Goal: Task Accomplishment & Management: Manage account settings

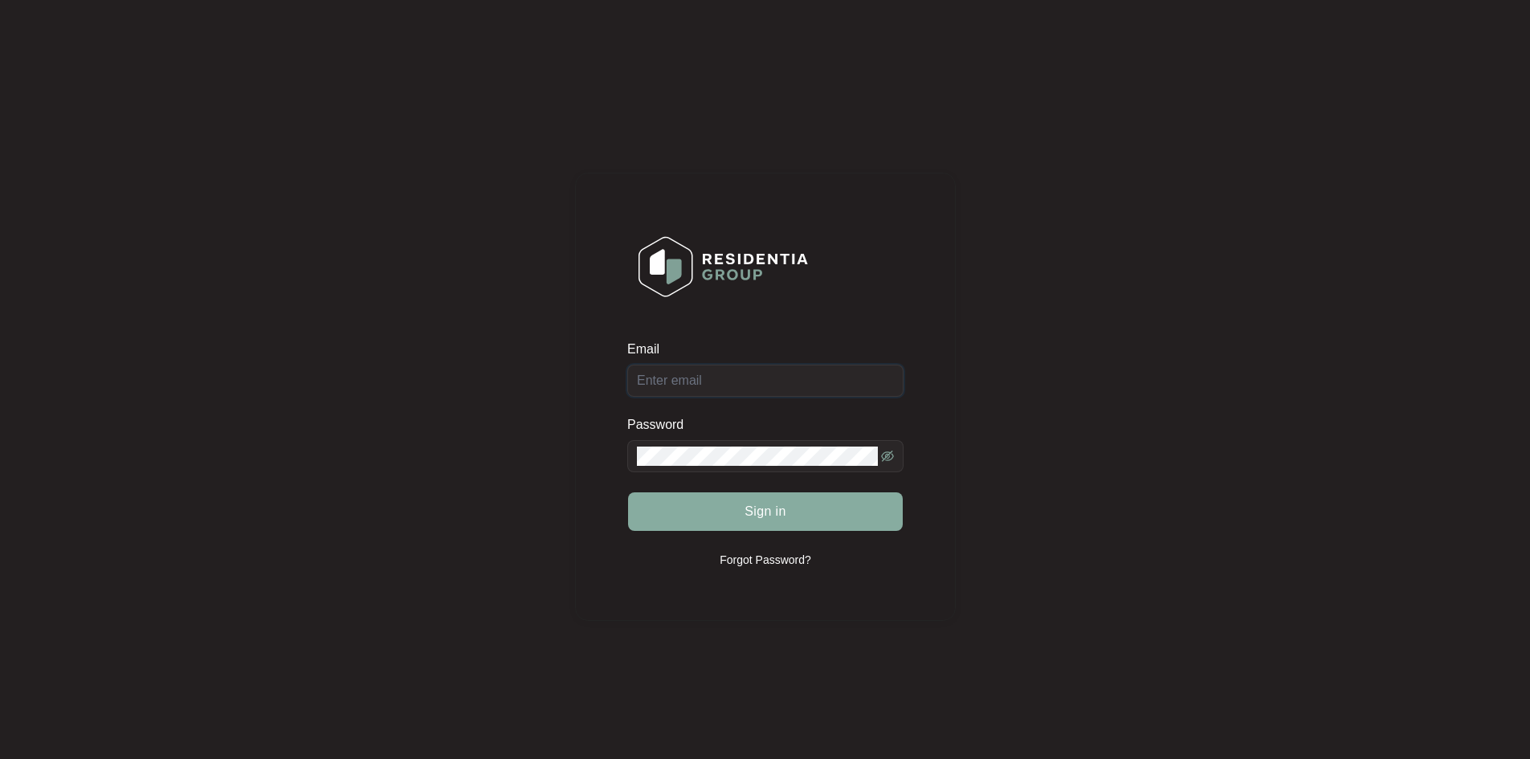
type input "[EMAIL_ADDRESS][DOMAIN_NAME]"
click at [724, 499] on button "Sign in" at bounding box center [765, 511] width 275 height 39
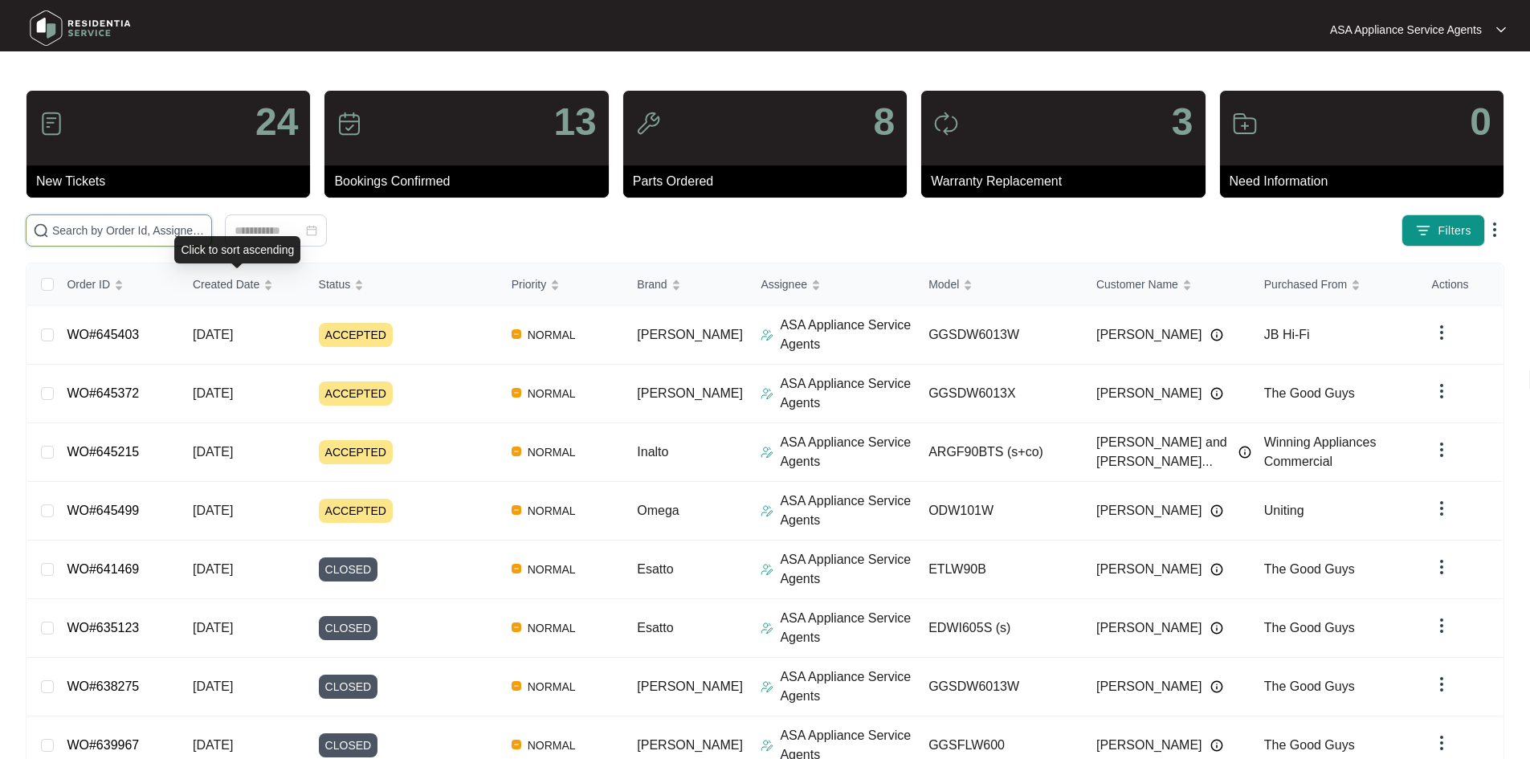
click at [205, 230] on input "text" at bounding box center [128, 231] width 153 height 18
paste input "645829"
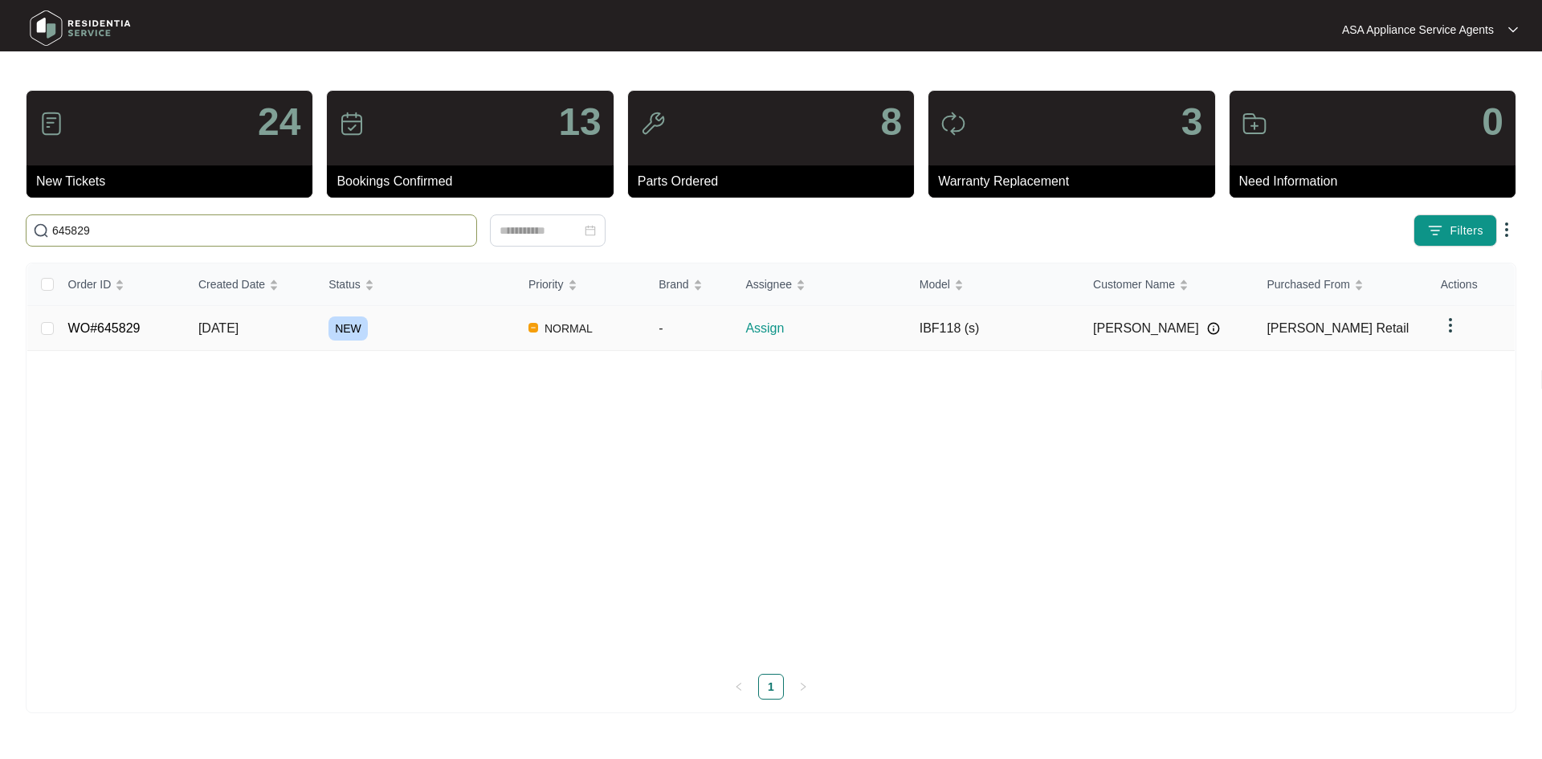
type input "645829"
click at [238, 330] on span "[DATE]" at bounding box center [218, 328] width 40 height 14
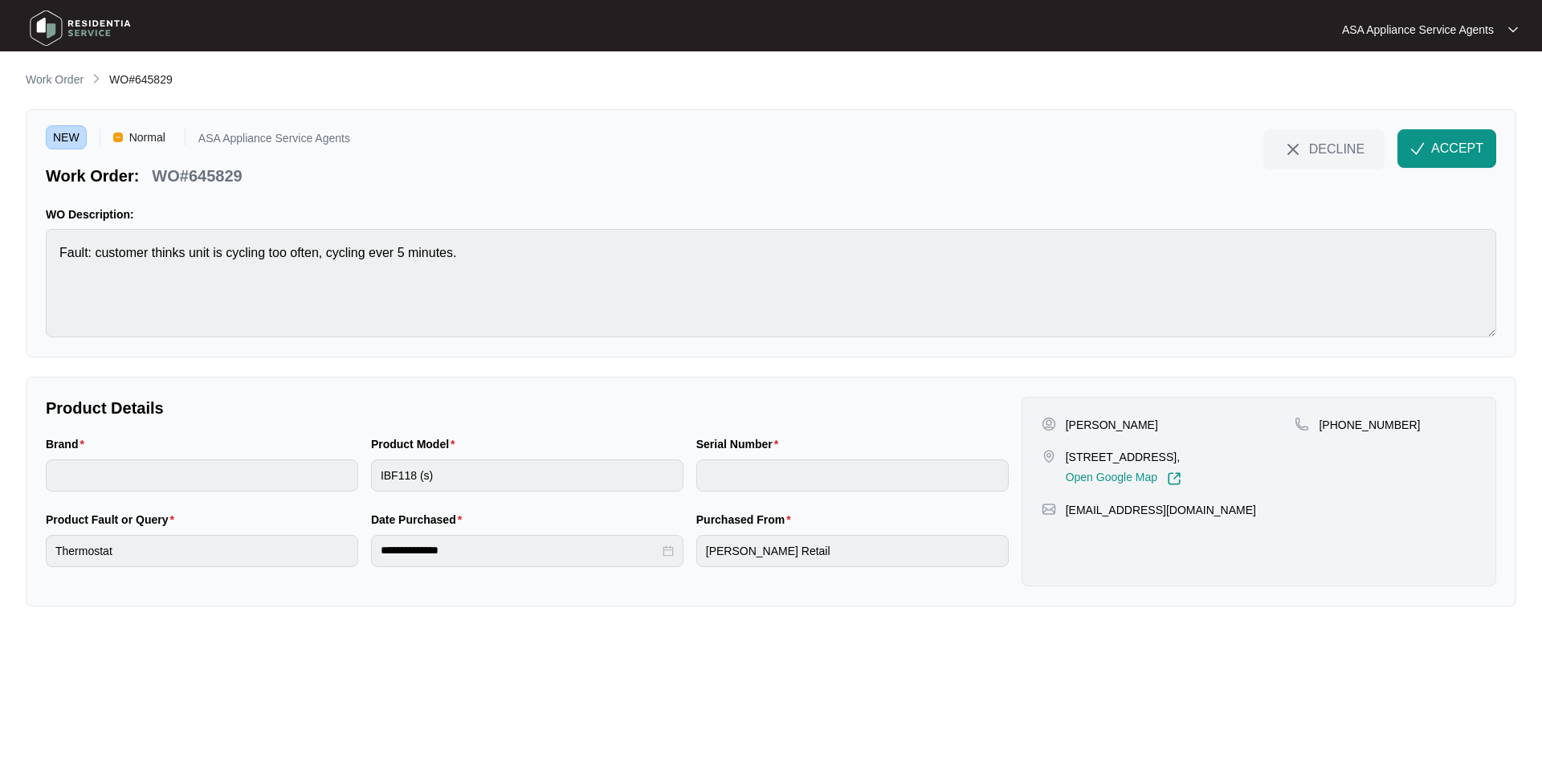
click at [1123, 429] on p "[PERSON_NAME]" at bounding box center [1112, 425] width 92 height 16
copy p "[PERSON_NAME]"
click at [1066, 424] on p "[PERSON_NAME]" at bounding box center [1112, 425] width 92 height 16
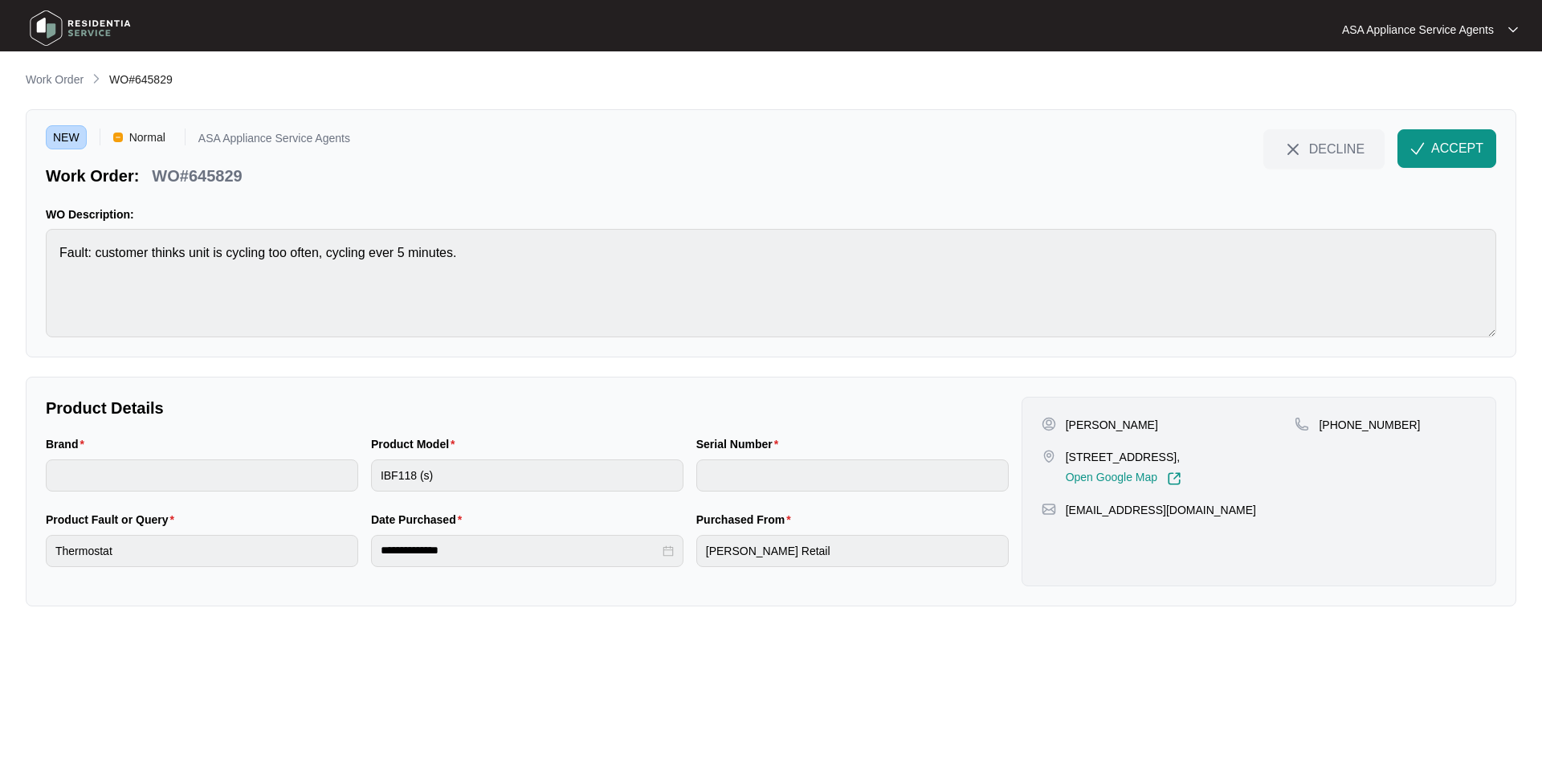
click at [1066, 424] on p "[PERSON_NAME]" at bounding box center [1112, 425] width 92 height 16
copy p "[PERSON_NAME]"
click at [1082, 427] on p "[PERSON_NAME]" at bounding box center [1112, 425] width 92 height 16
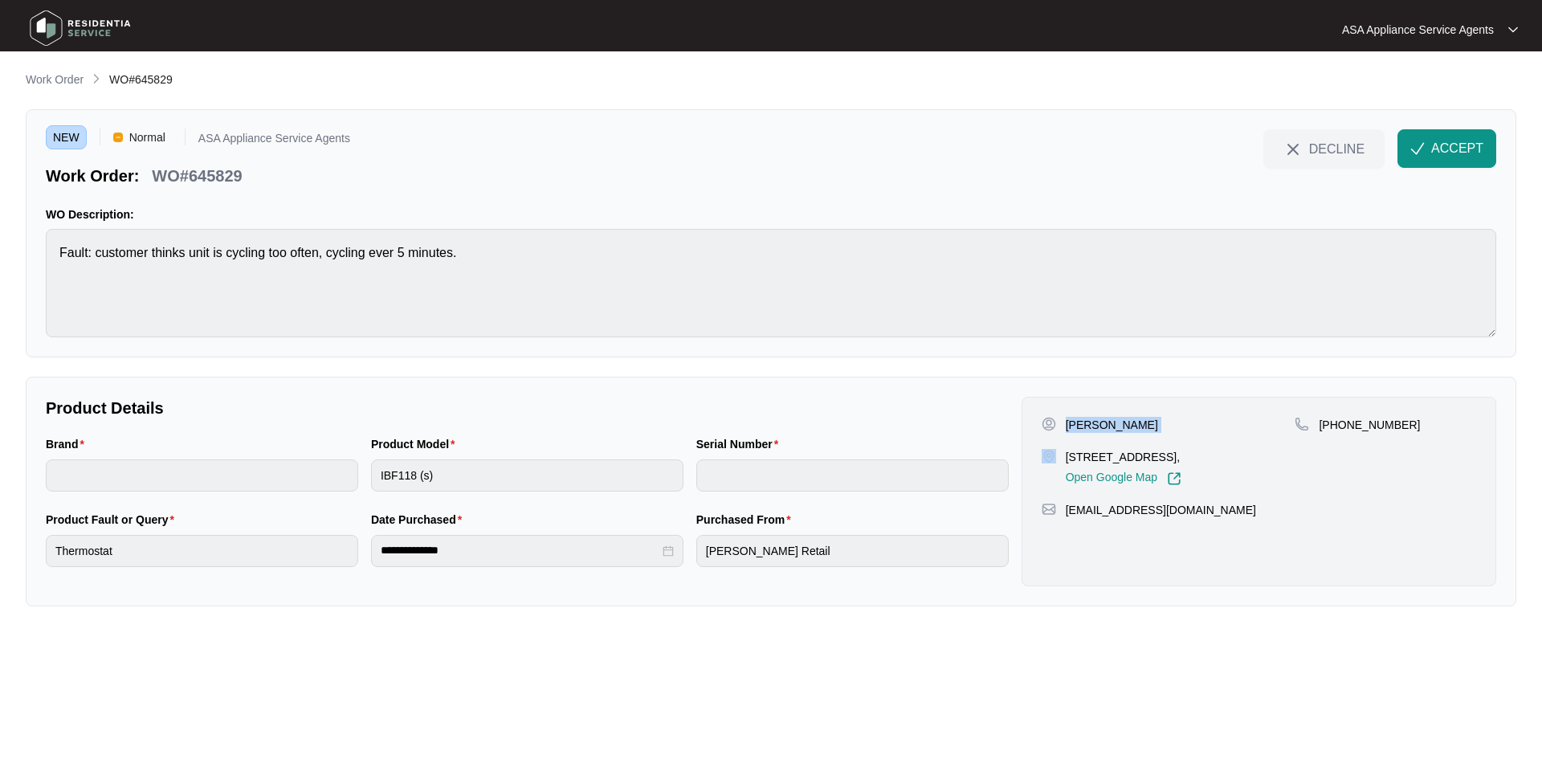
click at [1113, 422] on p "[PERSON_NAME]" at bounding box center [1112, 425] width 92 height 16
click at [1080, 422] on p "[PERSON_NAME]" at bounding box center [1112, 425] width 92 height 16
copy p "[PERSON_NAME]"
drag, startPoint x: 1201, startPoint y: 457, endPoint x: 1063, endPoint y: 452, distance: 138.2
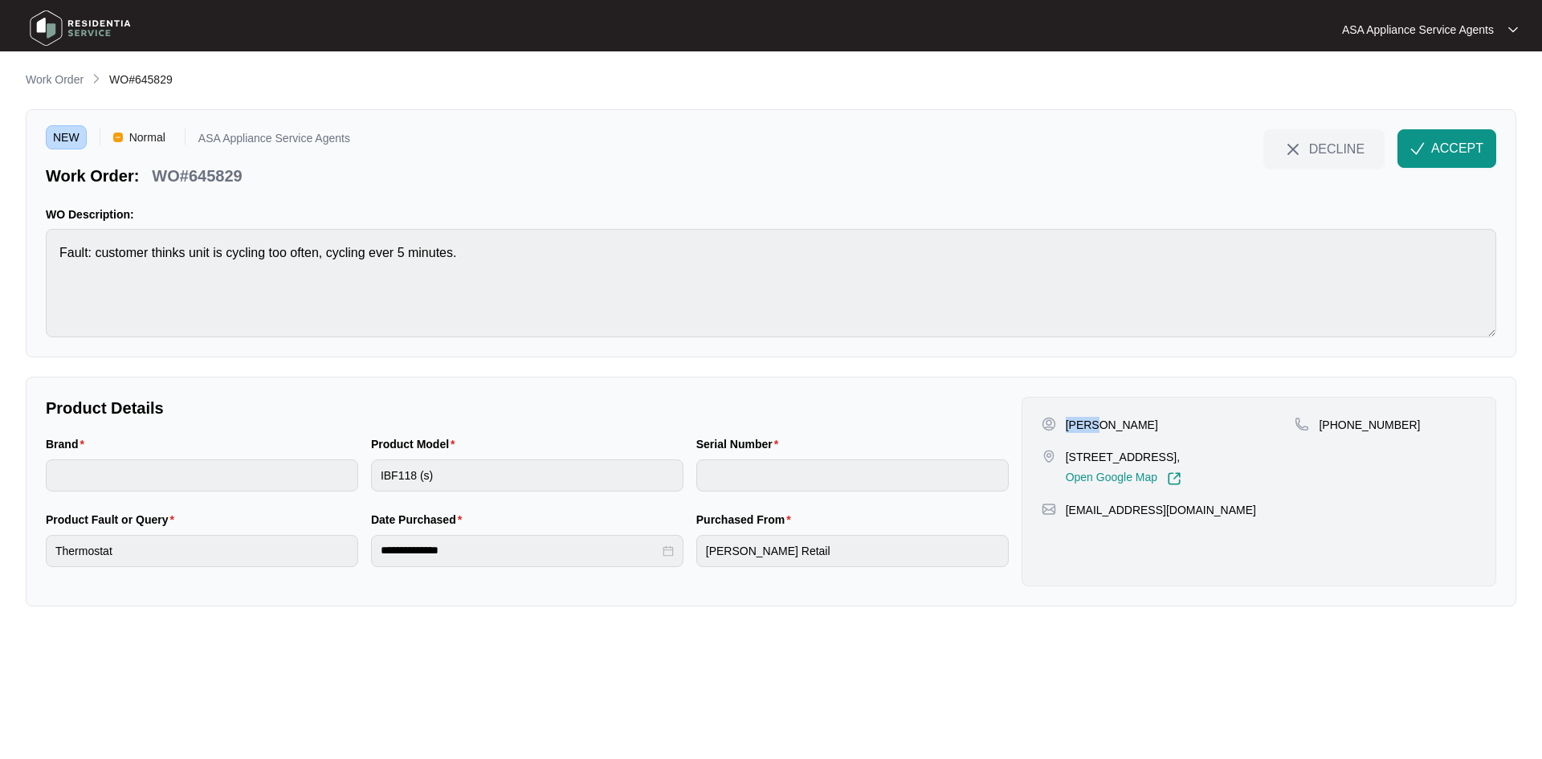
click at [1063, 452] on div "[STREET_ADDRESS], Open Google Map" at bounding box center [1168, 467] width 254 height 37
copy p "[STREET_ADDRESS]"
click at [1106, 465] on p "[STREET_ADDRESS]," at bounding box center [1124, 457] width 116 height 16
copy p "[GEOGRAPHIC_DATA]"
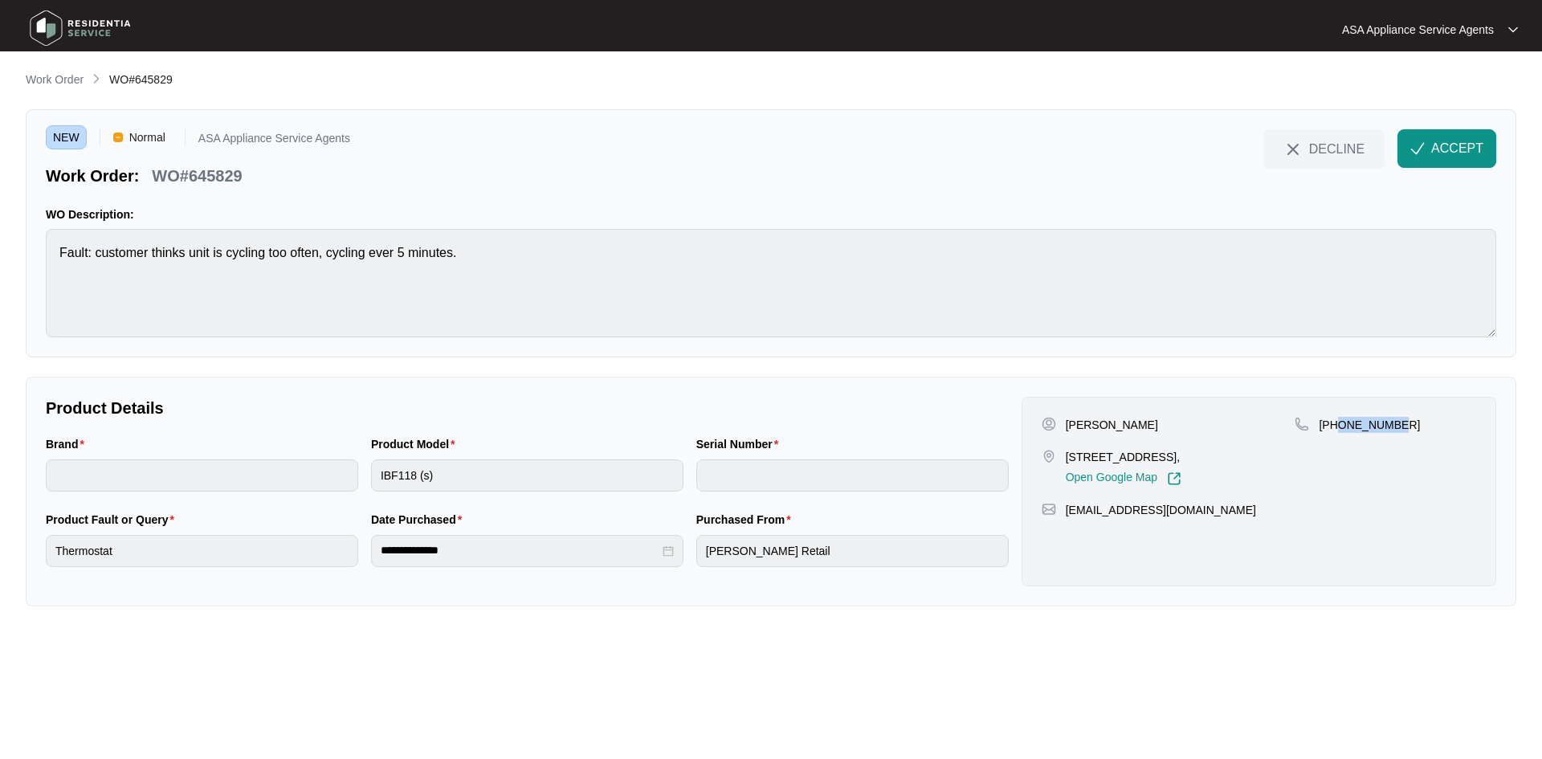
drag, startPoint x: 1339, startPoint y: 425, endPoint x: 1421, endPoint y: 427, distance: 82.7
click at [1421, 427] on div "[PHONE_NUMBER]" at bounding box center [1384, 425] width 181 height 16
copy p "418931101"
drag, startPoint x: 1208, startPoint y: 529, endPoint x: 1061, endPoint y: 531, distance: 147.0
click at [1061, 518] on div "[EMAIL_ADDRESS][DOMAIN_NAME]" at bounding box center [1258, 510] width 434 height 16
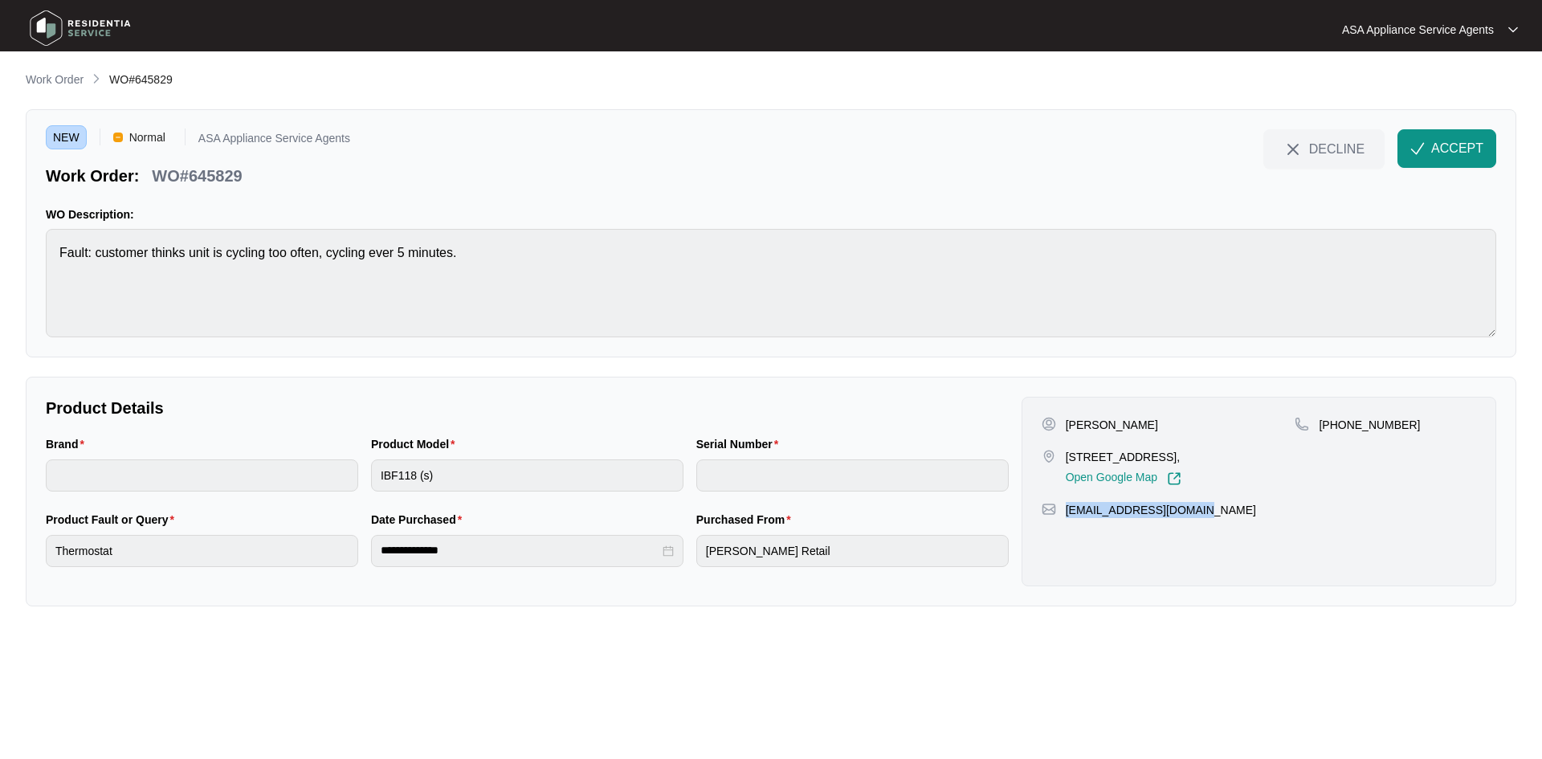
copy p "[EMAIL_ADDRESS][DOMAIN_NAME]"
click at [329, 479] on div "Brand Product Model IBF118 (s) Serial Number" at bounding box center [527, 472] width 976 height 75
click at [340, 479] on div "Brand Product Model IBF118 (s) Serial Number" at bounding box center [527, 472] width 976 height 75
drag, startPoint x: 266, startPoint y: 165, endPoint x: 155, endPoint y: 173, distance: 111.0
click at [155, 173] on div "Work Order: WO#645829" at bounding box center [198, 173] width 304 height 28
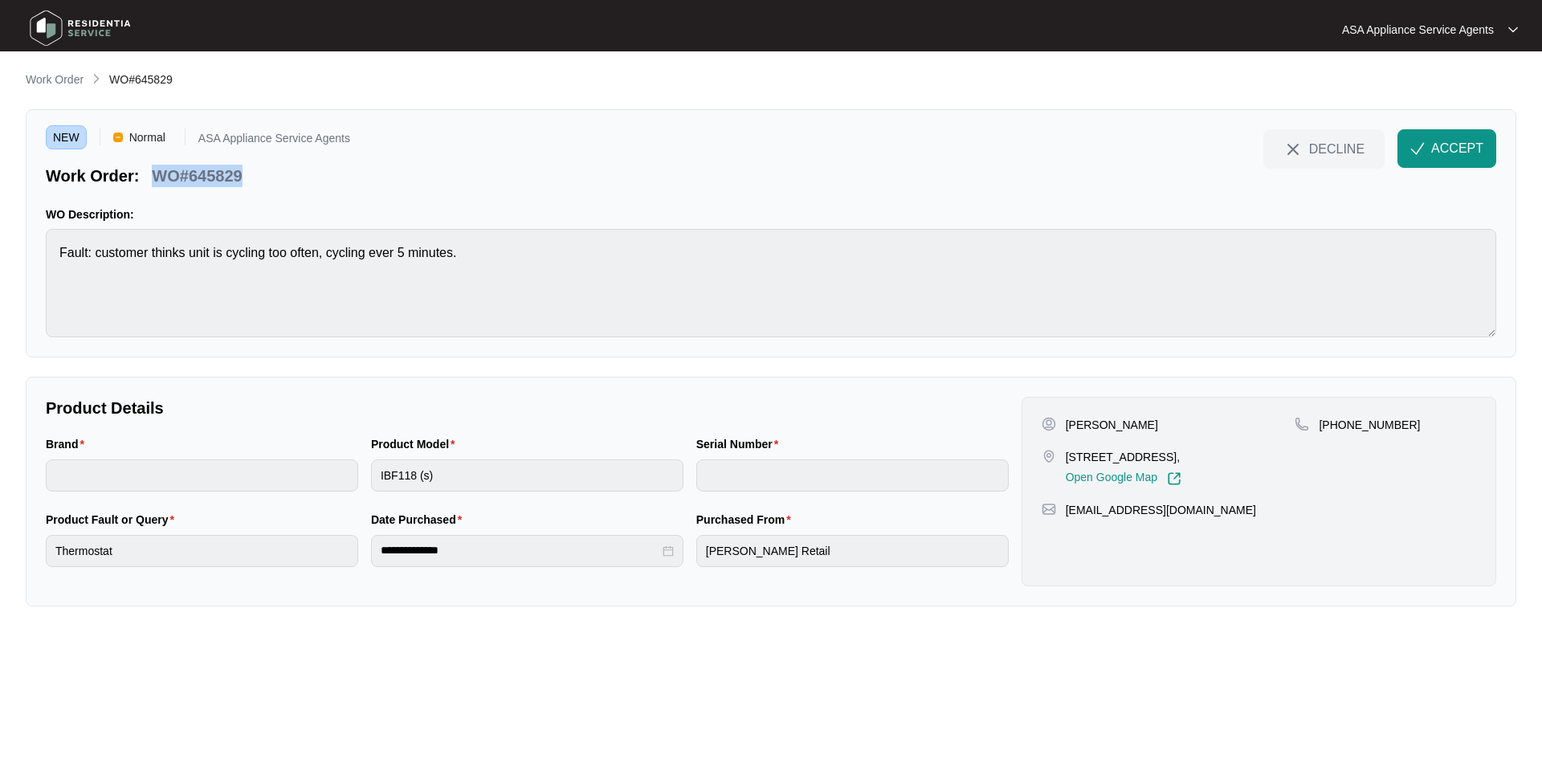
copy p "WO#645829"
click at [1420, 147] on img "button" at bounding box center [1417, 148] width 14 height 14
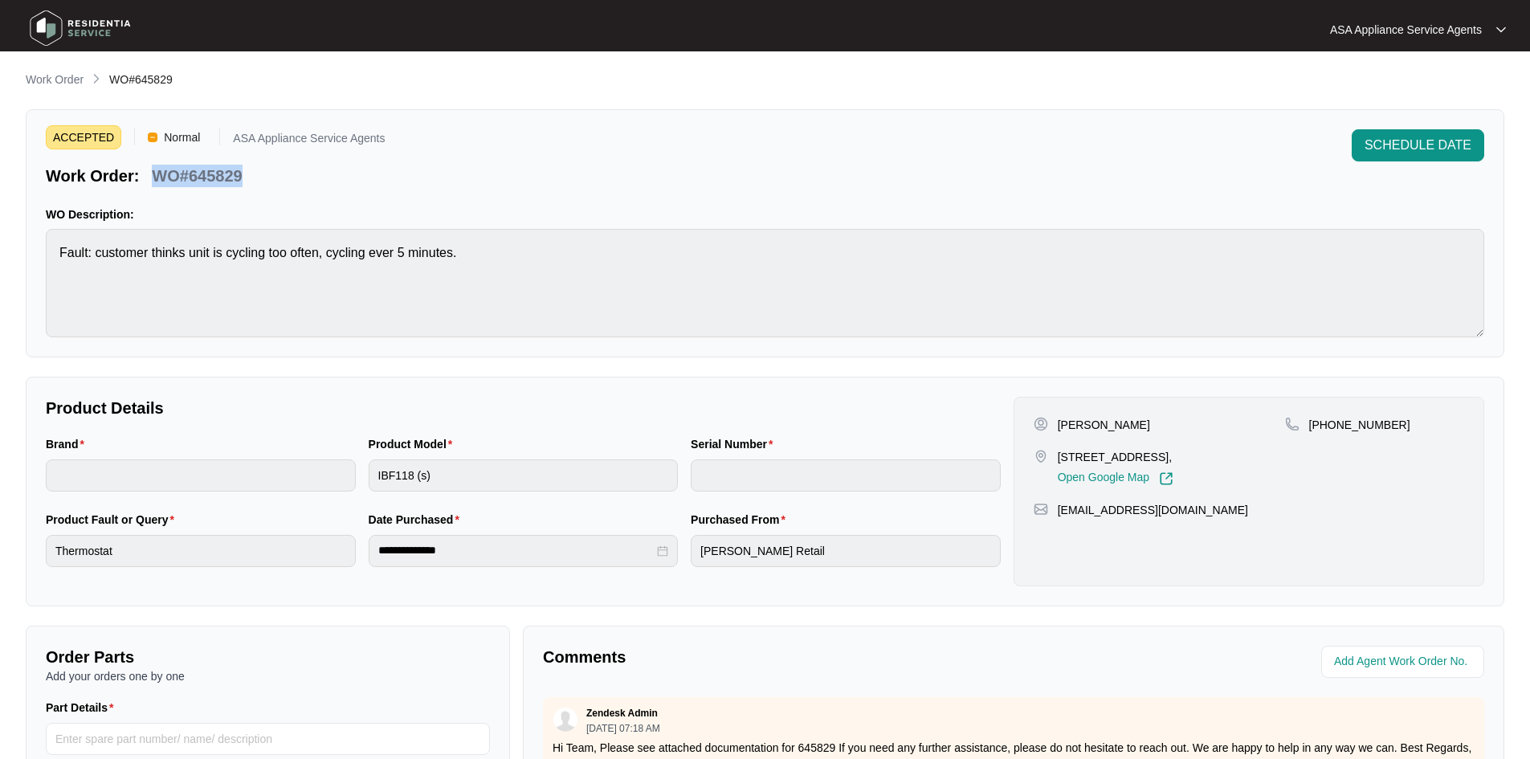
drag, startPoint x: 70, startPoint y: 74, endPoint x: 75, endPoint y: 84, distance: 11.5
click at [70, 74] on p "Work Order" at bounding box center [55, 79] width 58 height 16
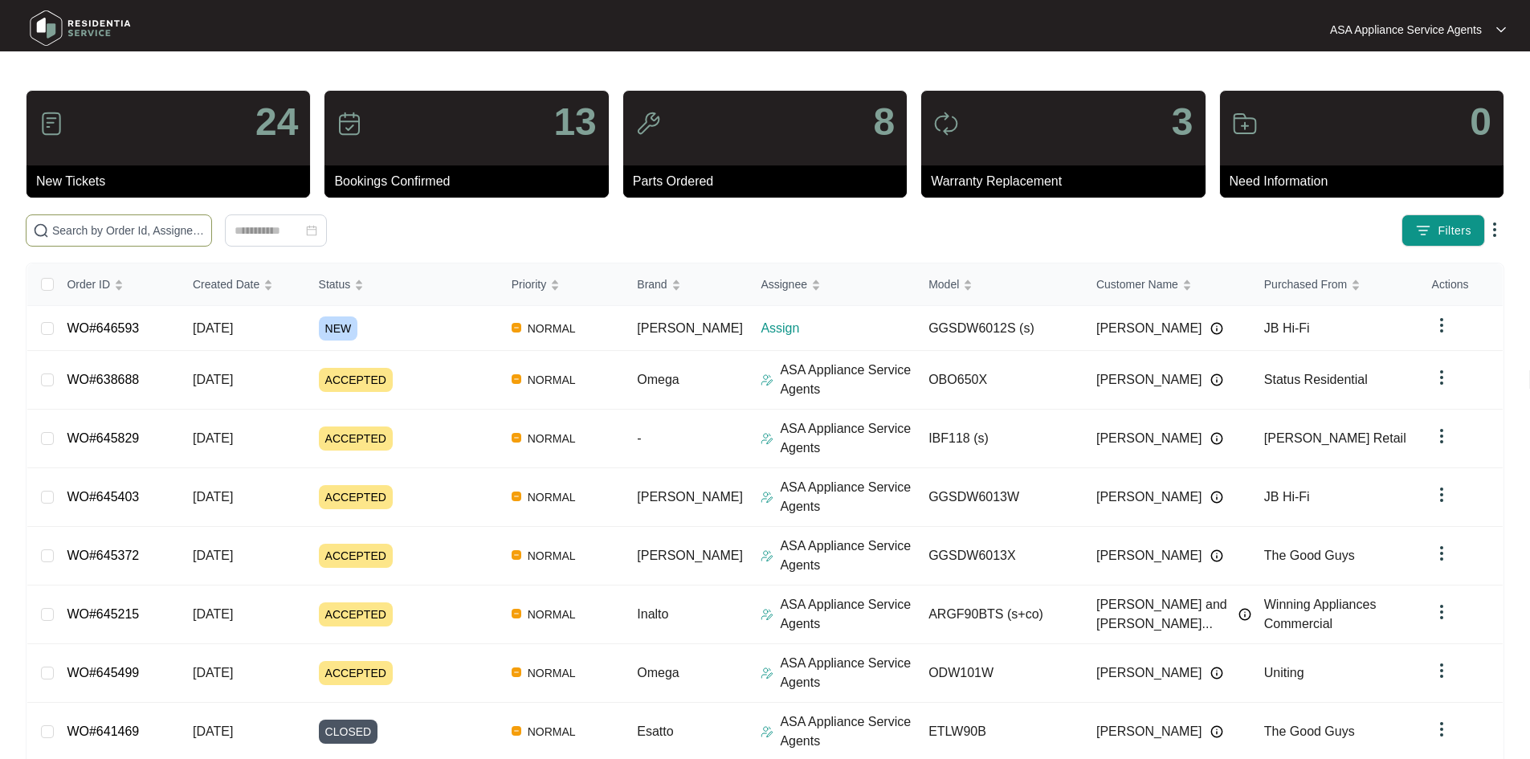
click at [196, 224] on input "text" at bounding box center [128, 231] width 153 height 18
paste input "643264"
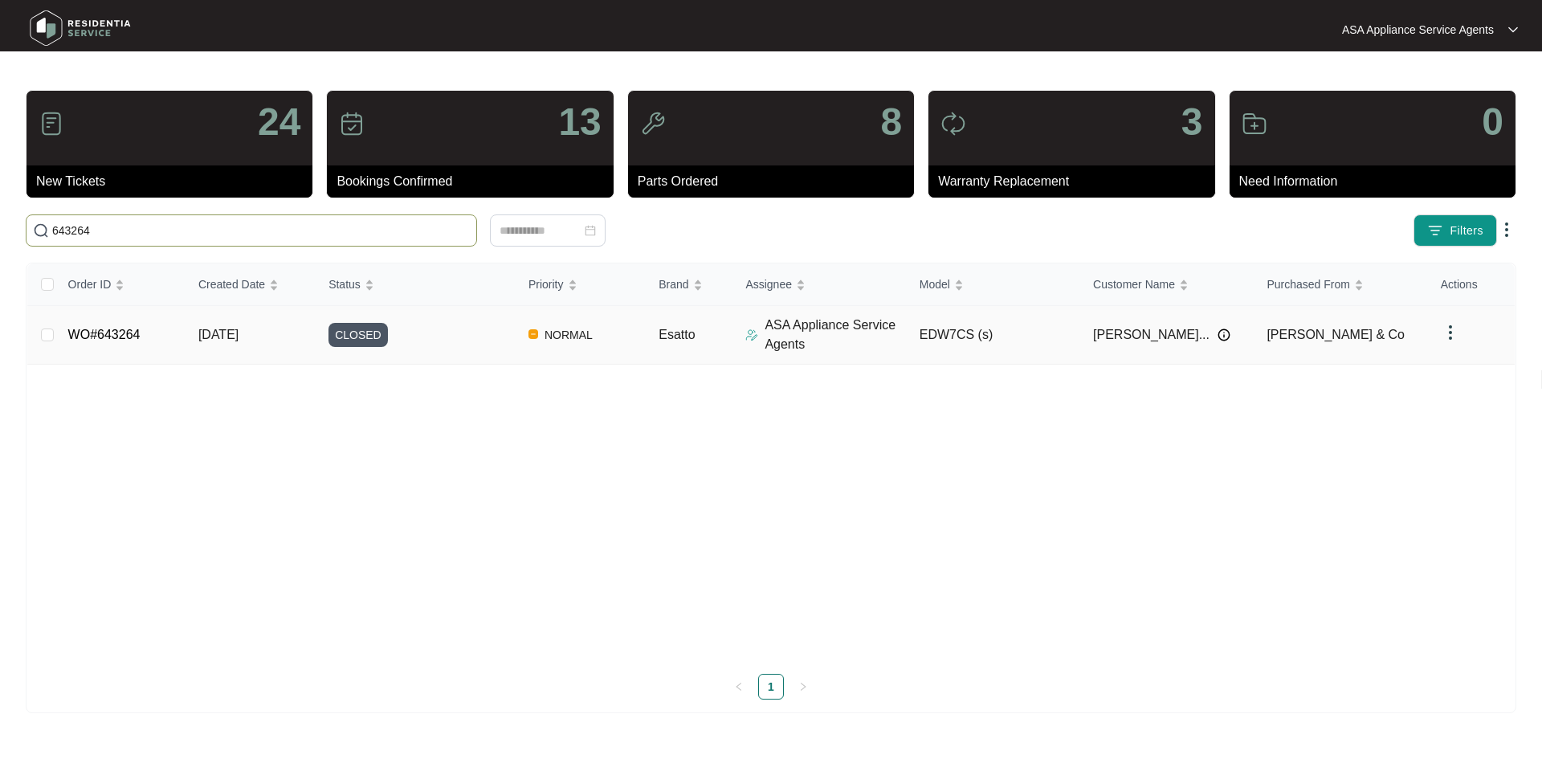
type input "643264"
click at [452, 340] on div "CLOSED" at bounding box center [421, 335] width 187 height 24
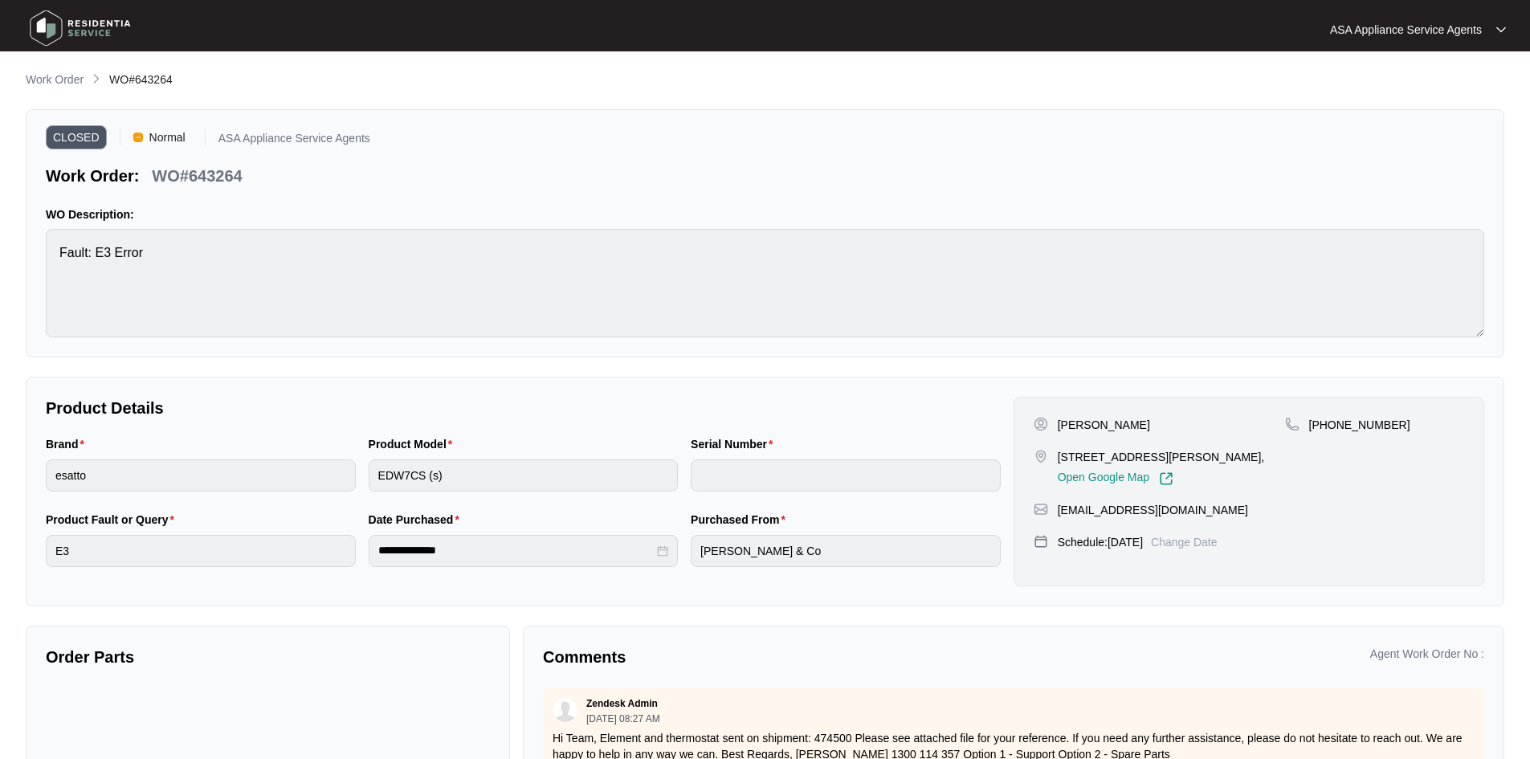
click at [163, 109] on div "CLOSED Normal ASA Appliance Service Agents Work Order: WO#643264 WO Description…" at bounding box center [765, 233] width 1478 height 248
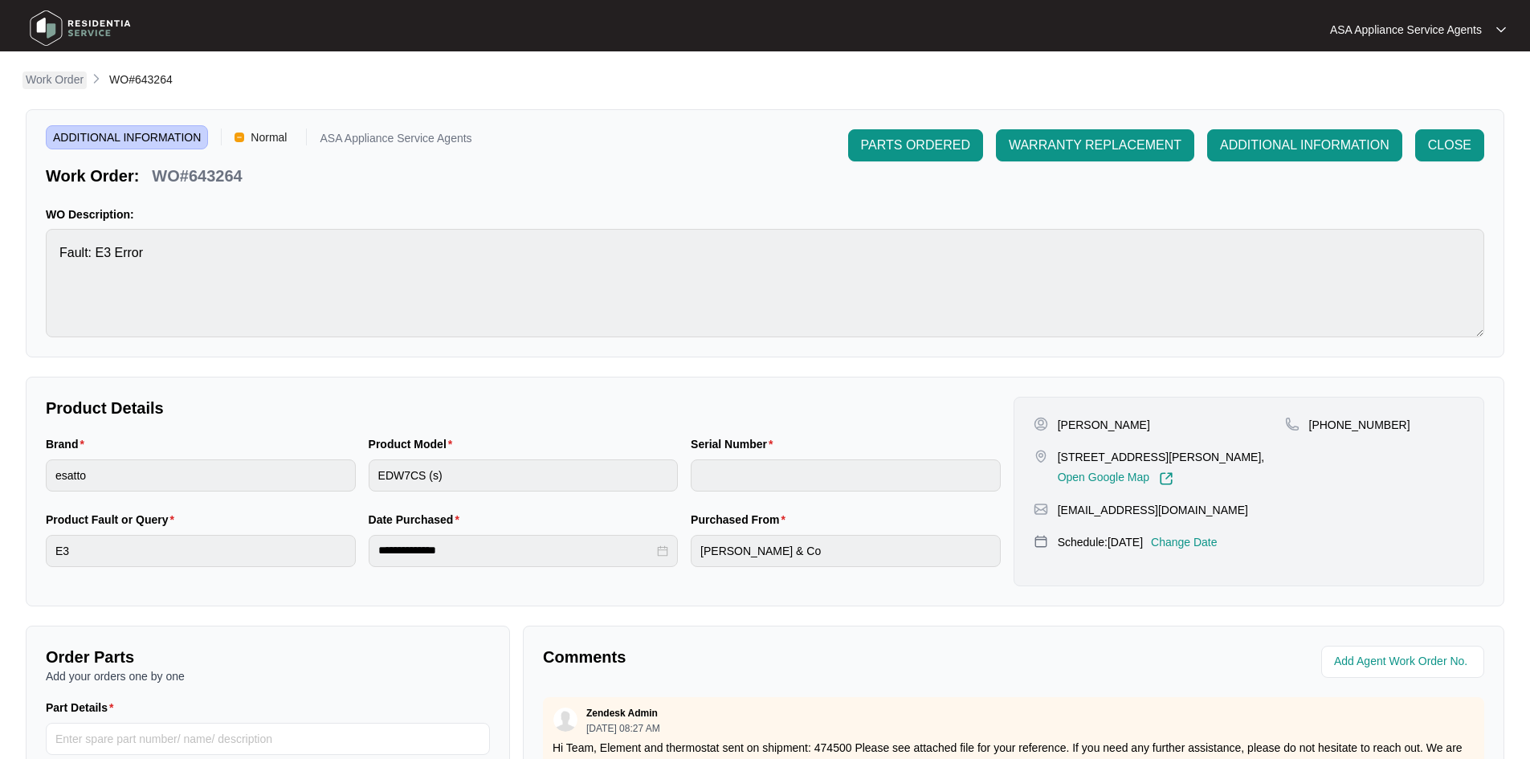
click at [65, 77] on p "Work Order" at bounding box center [55, 79] width 58 height 16
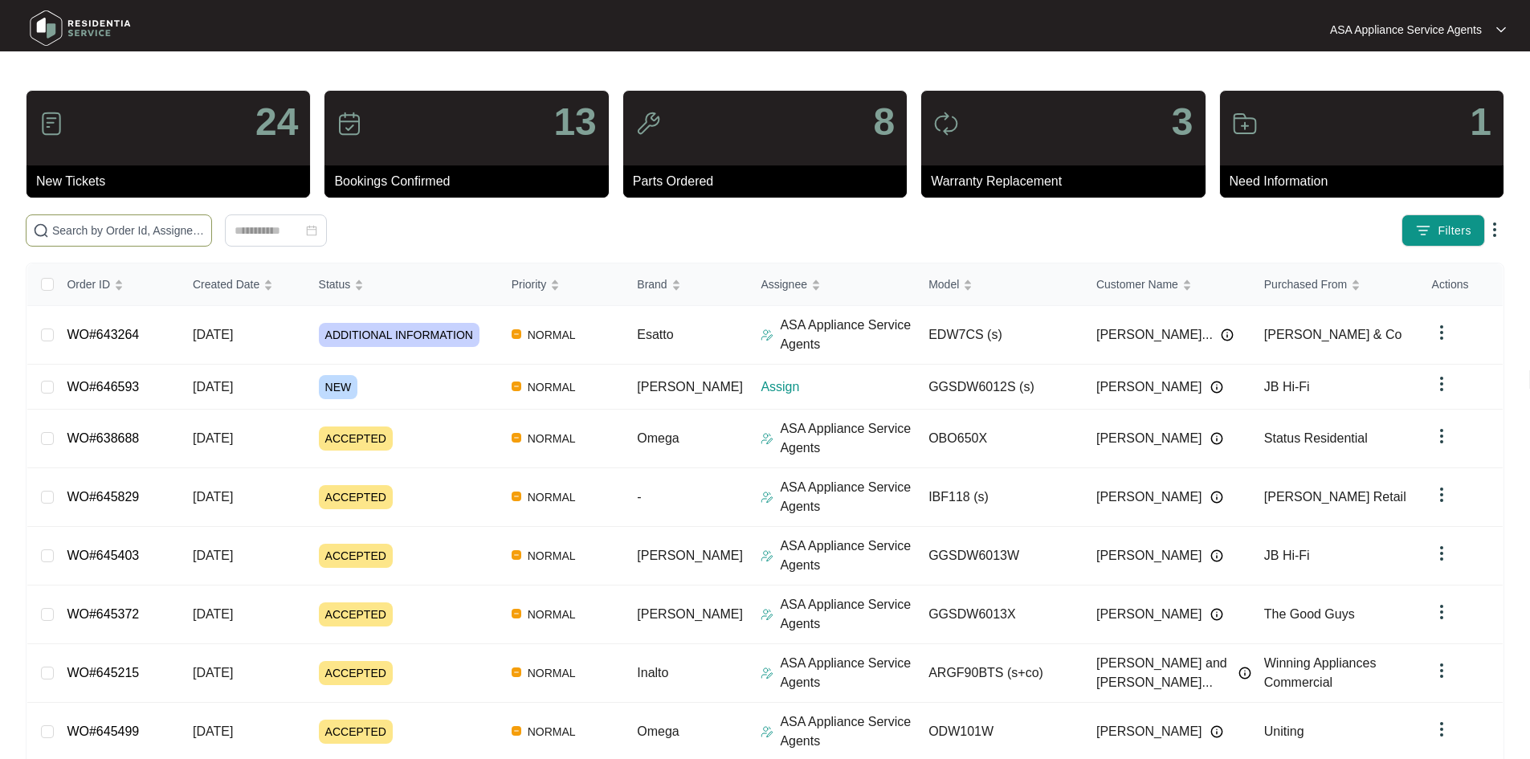
click at [169, 221] on span at bounding box center [119, 230] width 186 height 32
paste input "645215"
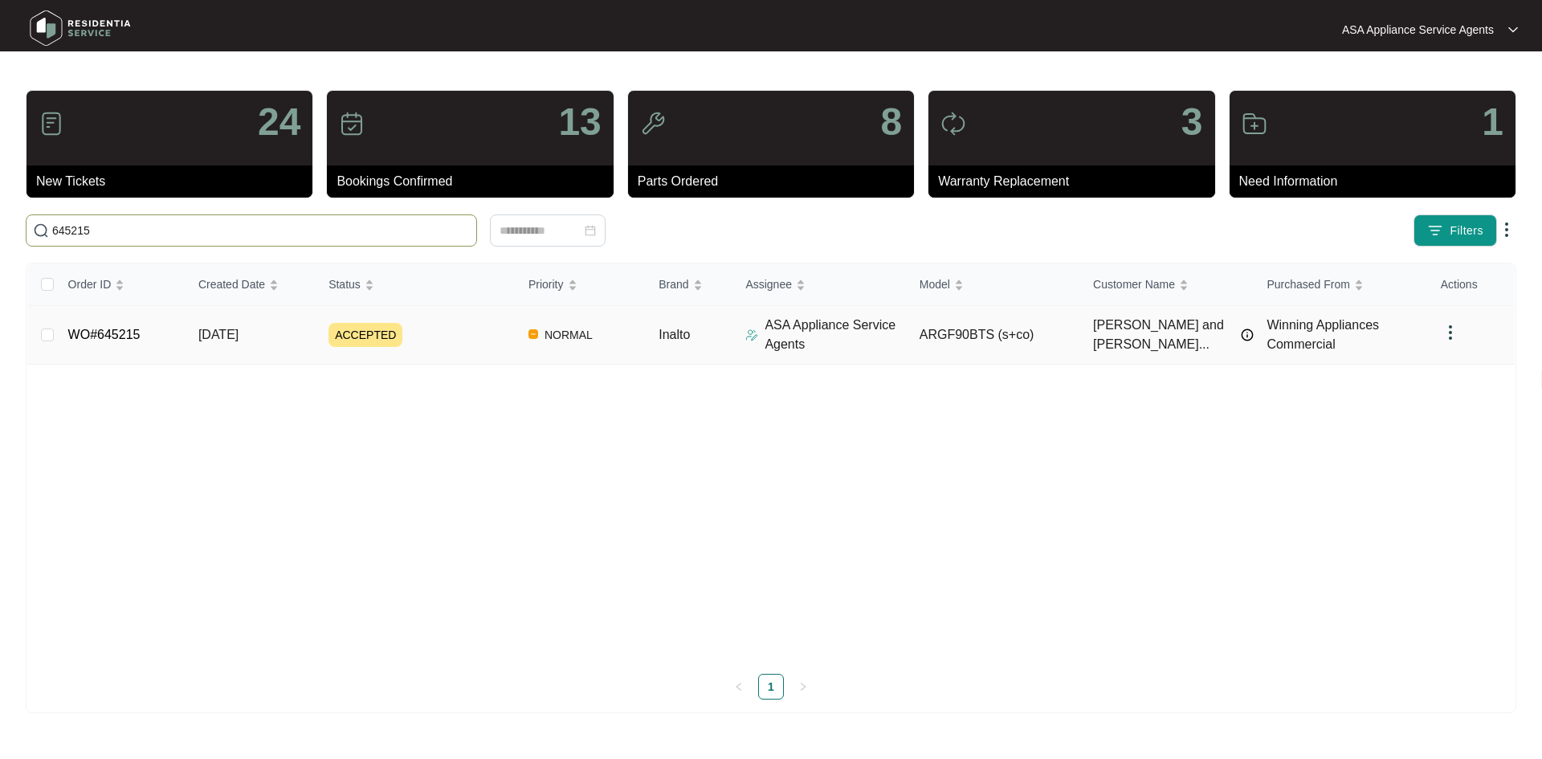
type input "645215"
click at [271, 321] on td "[DATE]" at bounding box center [250, 335] width 130 height 59
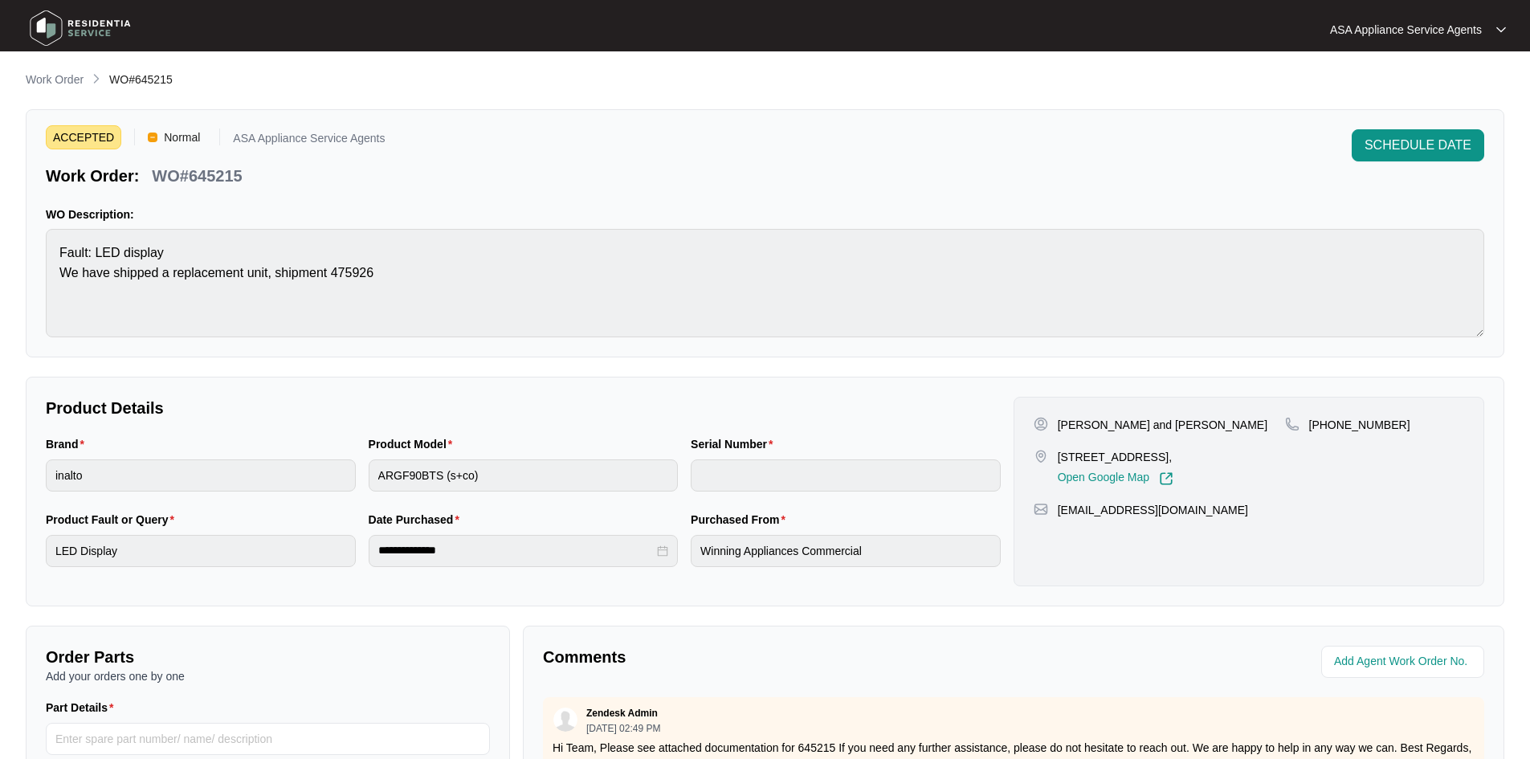
click at [36, 69] on main "**********" at bounding box center [765, 532] width 1530 height 1065
click at [67, 78] on p "Work Order" at bounding box center [55, 79] width 58 height 16
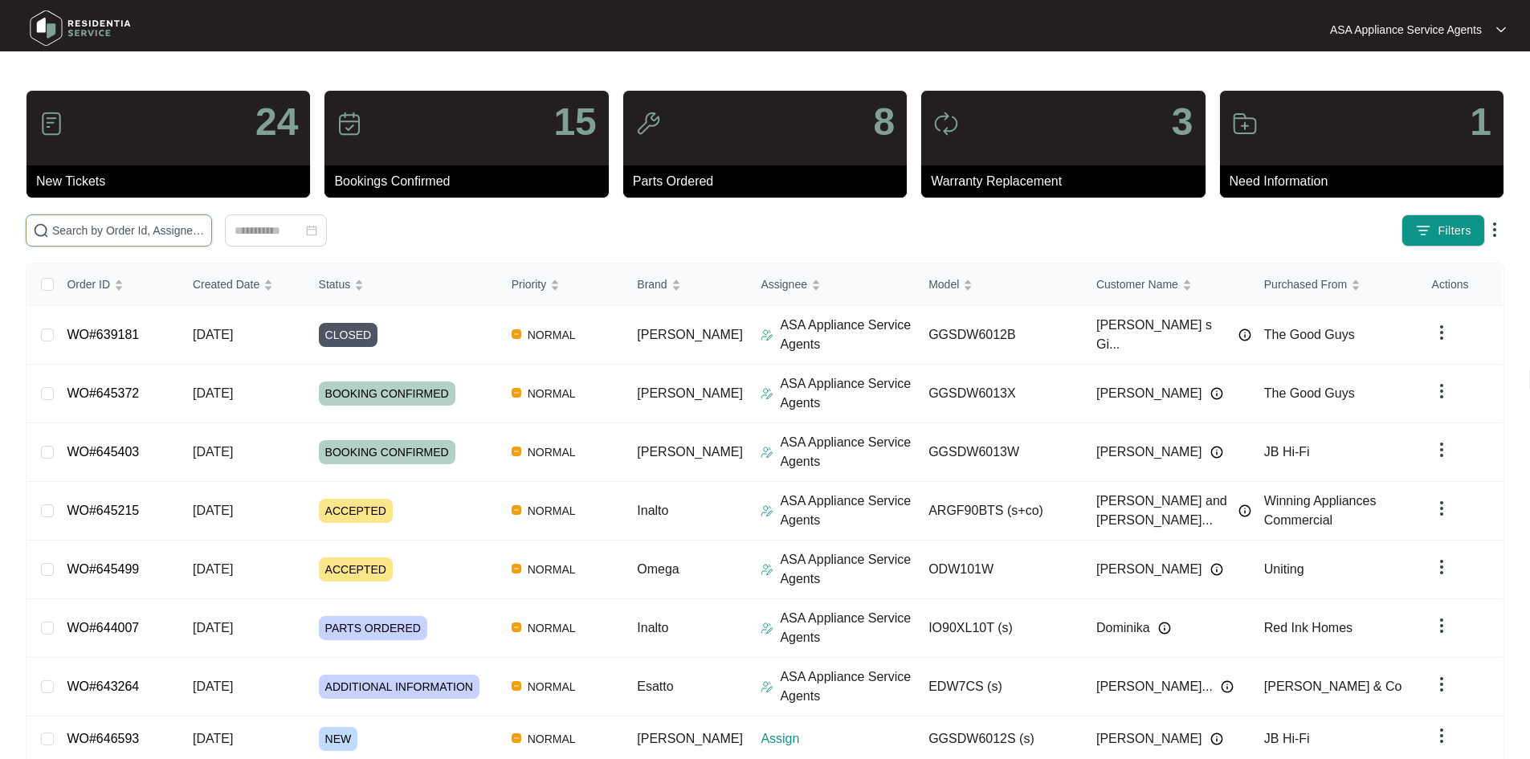
click at [191, 227] on input "text" at bounding box center [128, 231] width 153 height 18
paste input "646593"
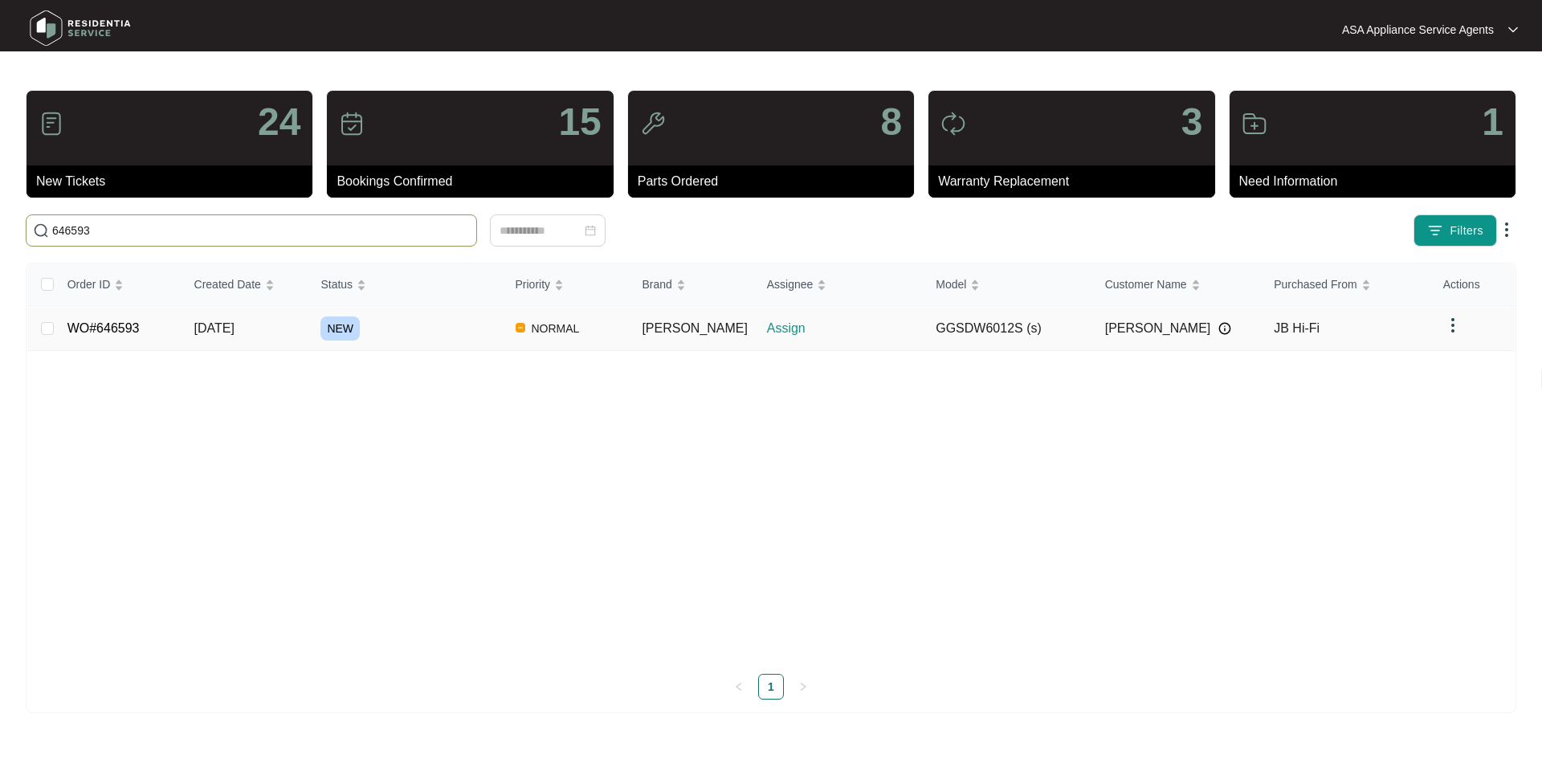
type input "646593"
click at [307, 330] on td "[DATE]" at bounding box center [244, 328] width 127 height 45
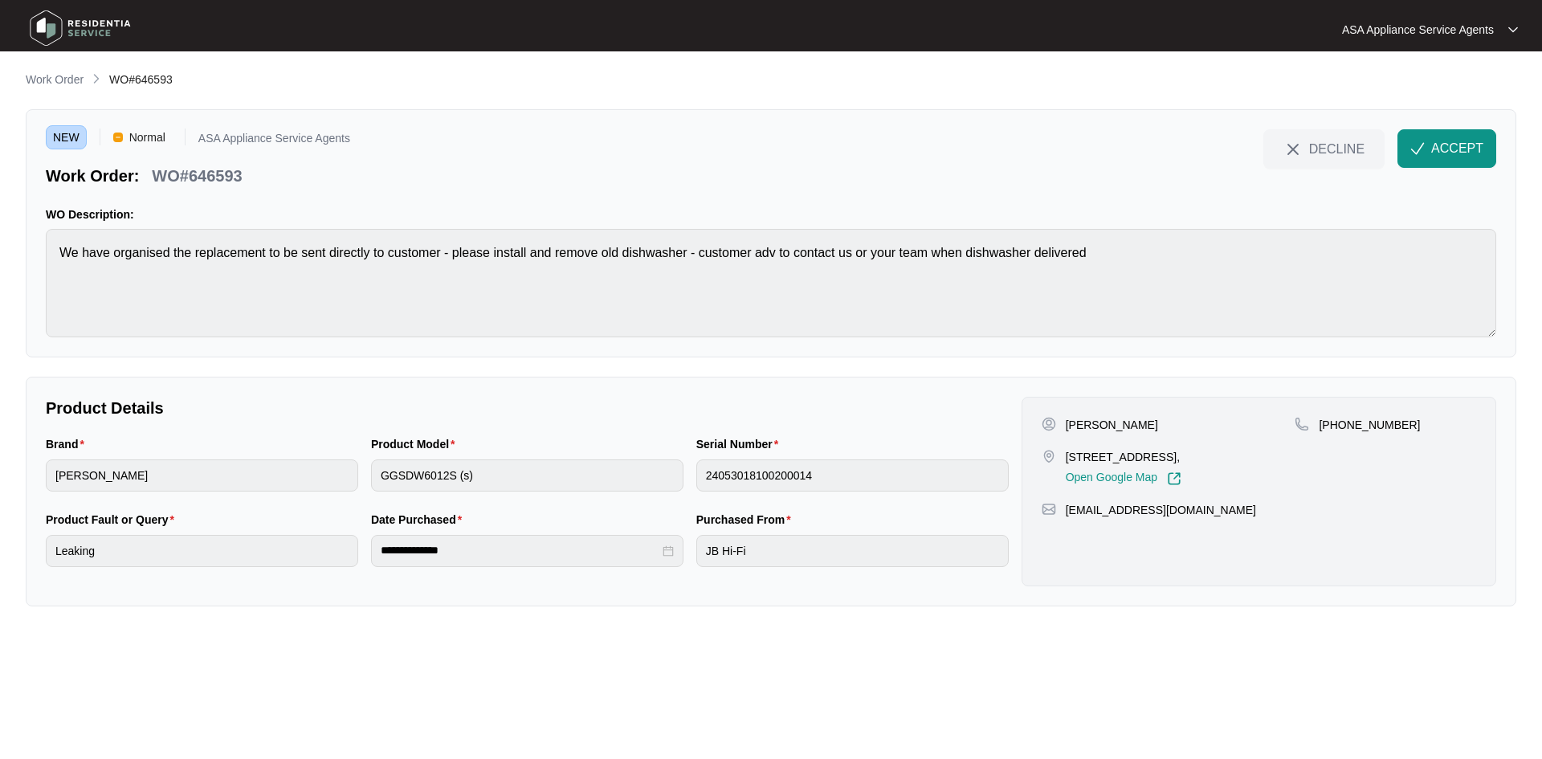
click at [1098, 429] on p "[PERSON_NAME]" at bounding box center [1112, 425] width 92 height 16
copy p "[PERSON_NAME]"
click at [1087, 422] on p "[PERSON_NAME]" at bounding box center [1112, 425] width 92 height 16
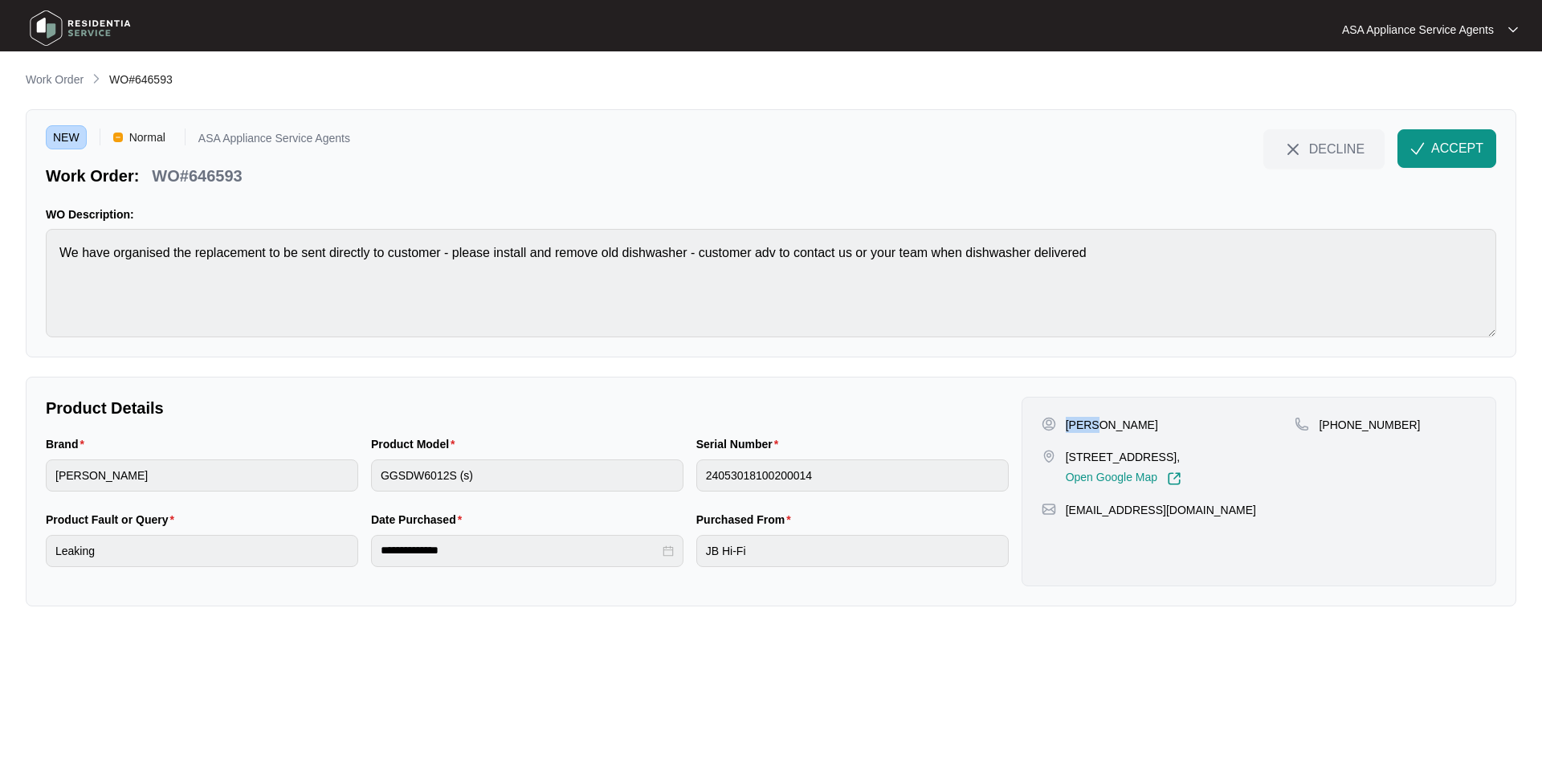
copy p "[PERSON_NAME]"
drag, startPoint x: 1067, startPoint y: 456, endPoint x: 1166, endPoint y: 461, distance: 98.9
click at [1166, 461] on p "[STREET_ADDRESS]," at bounding box center [1124, 457] width 116 height 16
click at [1181, 454] on p "[STREET_ADDRESS]," at bounding box center [1124, 457] width 116 height 16
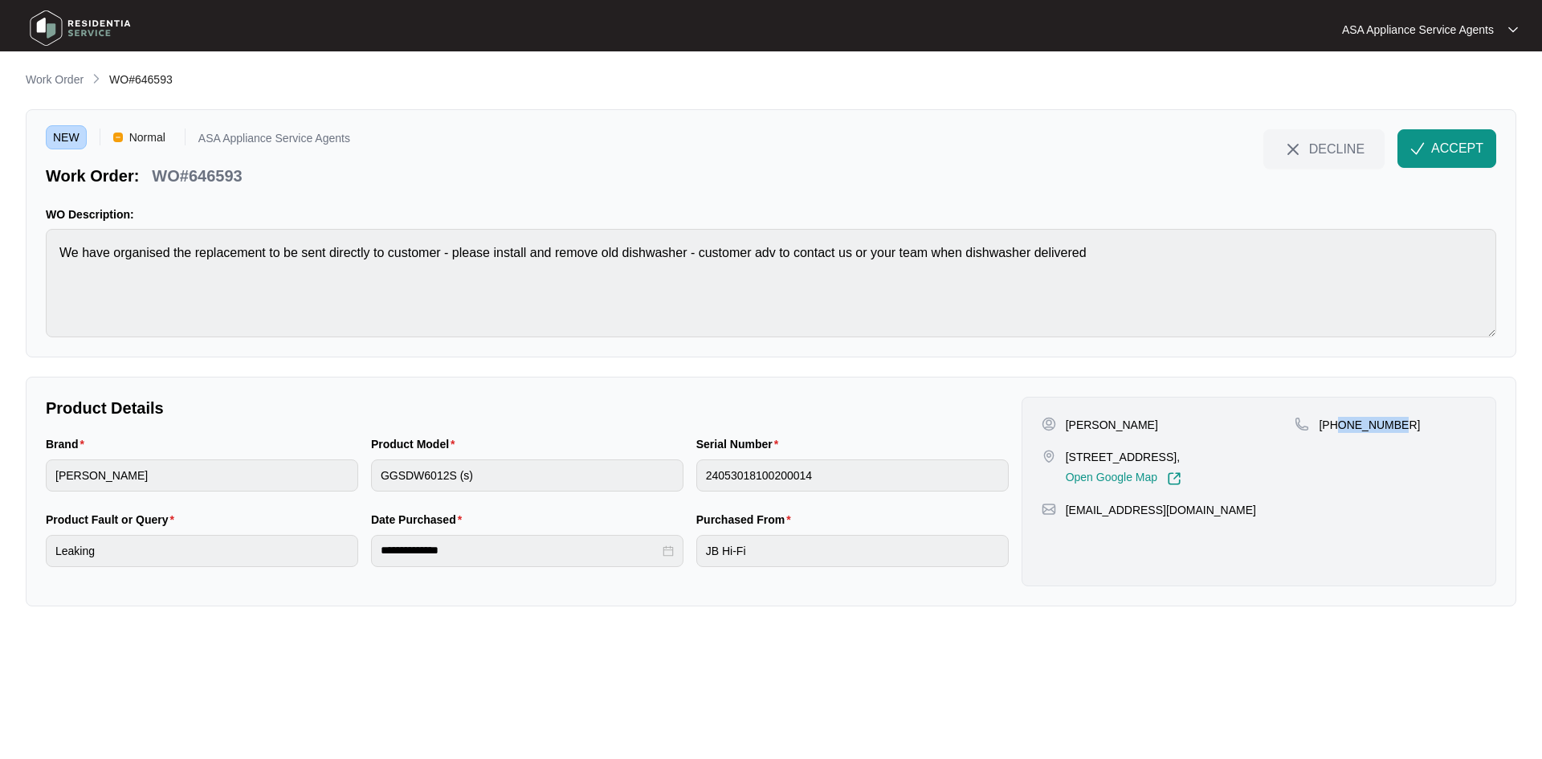
drag, startPoint x: 1337, startPoint y: 424, endPoint x: 1424, endPoint y: 425, distance: 87.5
click at [1424, 425] on div "[PHONE_NUMBER]" at bounding box center [1384, 425] width 181 height 16
drag, startPoint x: 1217, startPoint y: 510, endPoint x: 1053, endPoint y: 516, distance: 163.9
click at [1053, 516] on div "[EMAIL_ADDRESS][DOMAIN_NAME]" at bounding box center [1258, 510] width 434 height 16
click at [24, 307] on main "**********" at bounding box center [771, 379] width 1542 height 759
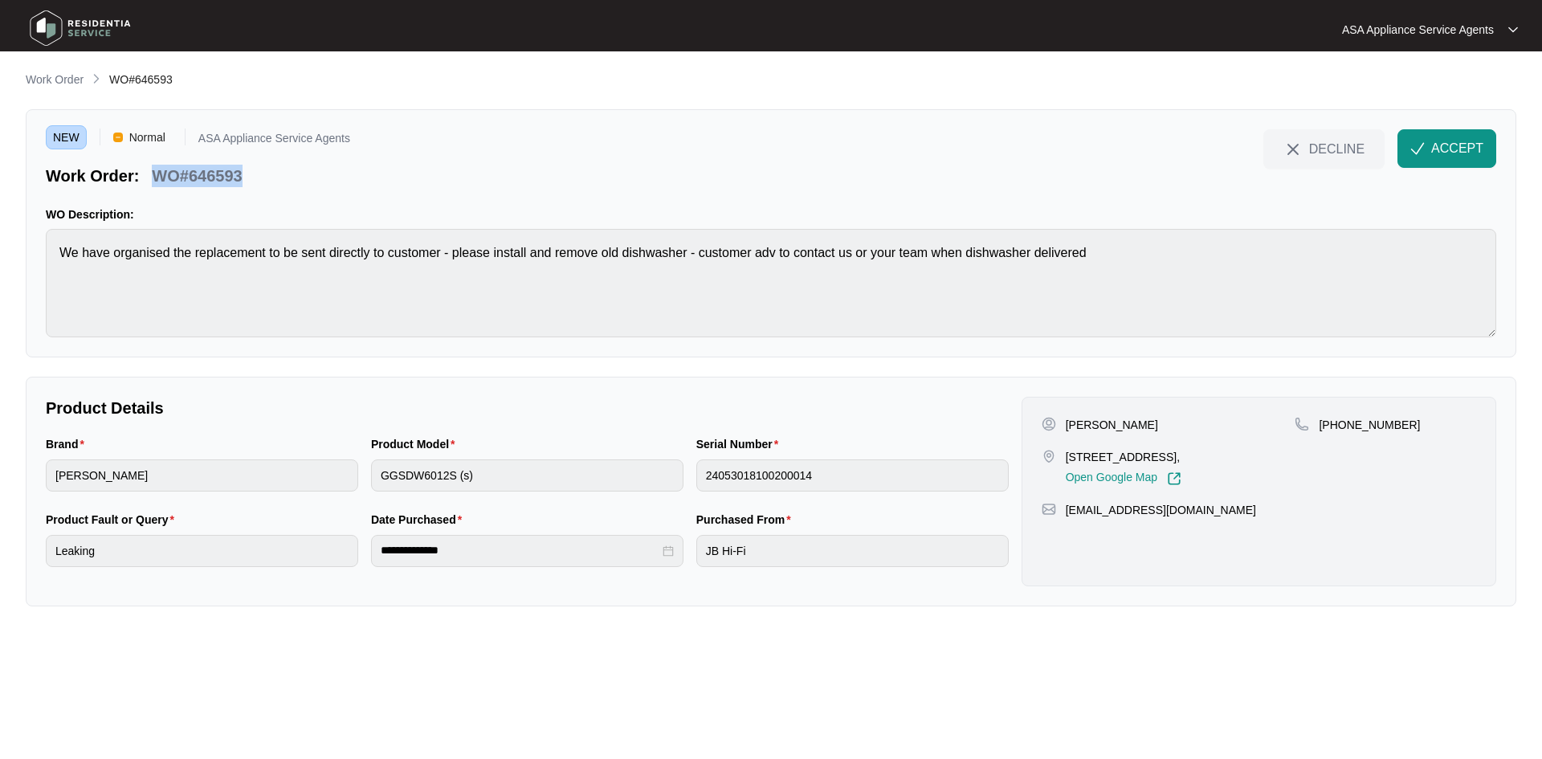
drag, startPoint x: 267, startPoint y: 175, endPoint x: 157, endPoint y: 185, distance: 110.5
click at [157, 185] on div "Work Order: WO#646593" at bounding box center [198, 173] width 304 height 28
click at [1439, 143] on span "ACCEPT" at bounding box center [1457, 148] width 52 height 19
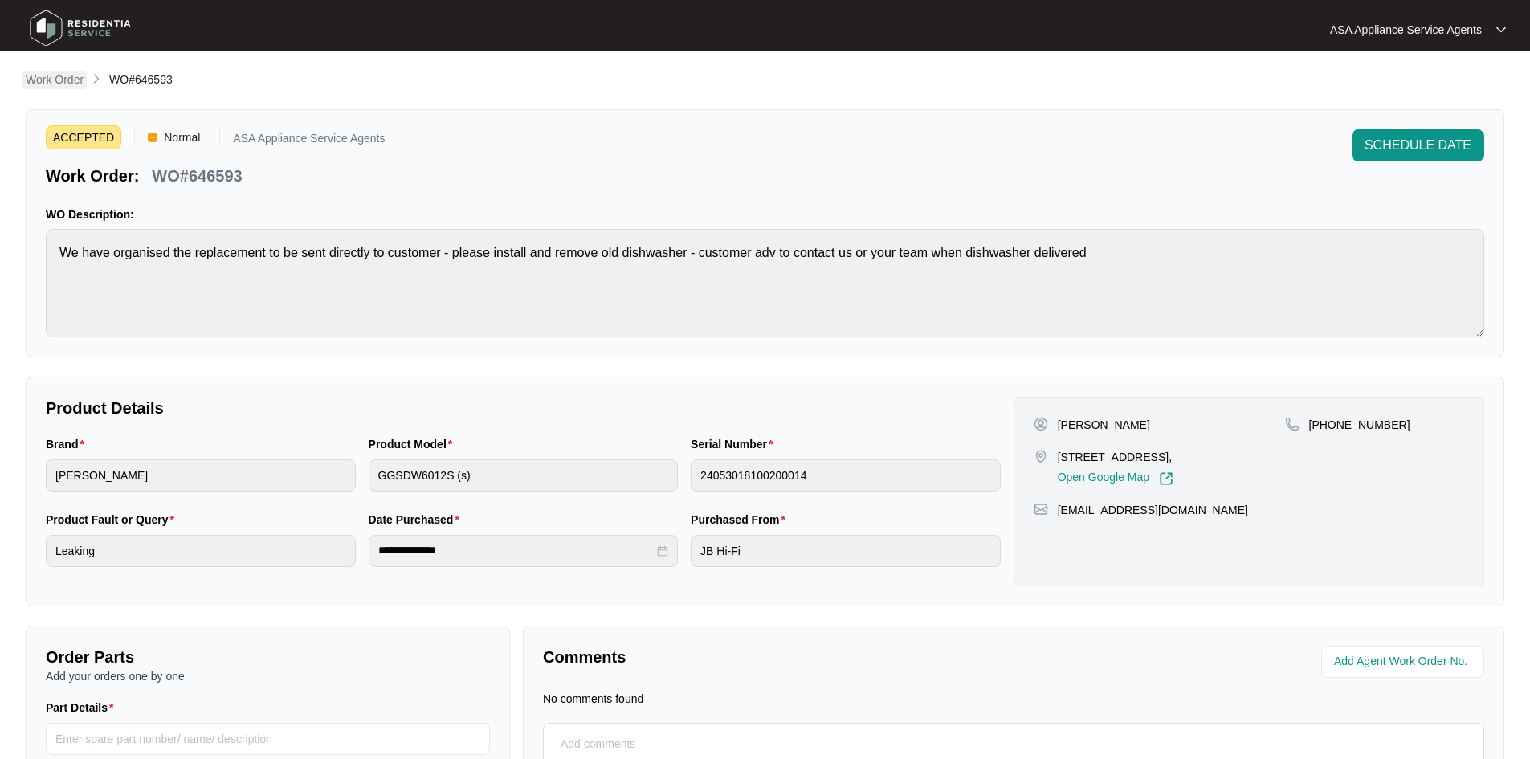
click at [79, 84] on p "Work Order" at bounding box center [55, 79] width 58 height 16
